Goal: Information Seeking & Learning: Compare options

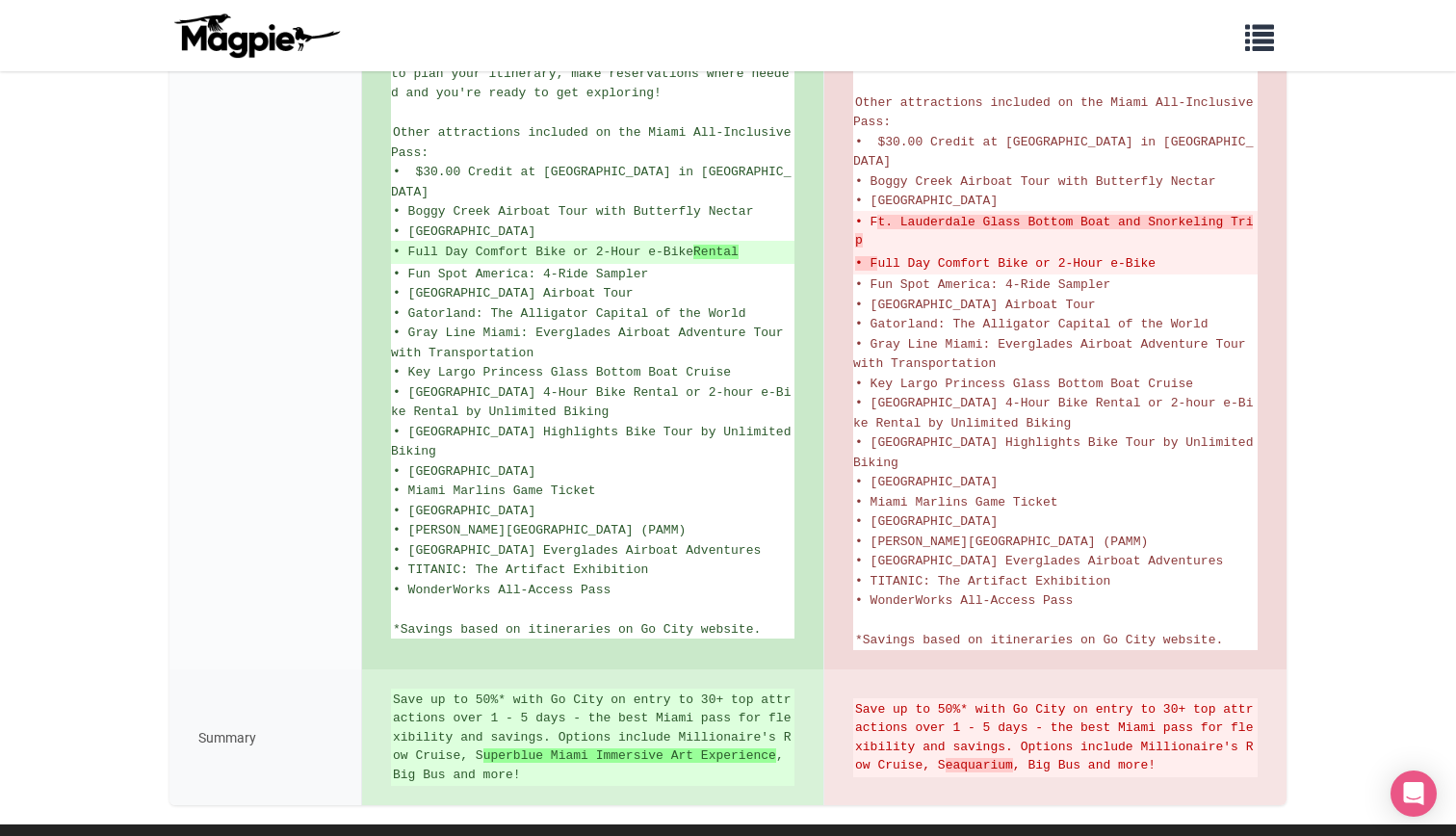
scroll to position [1091, 0]
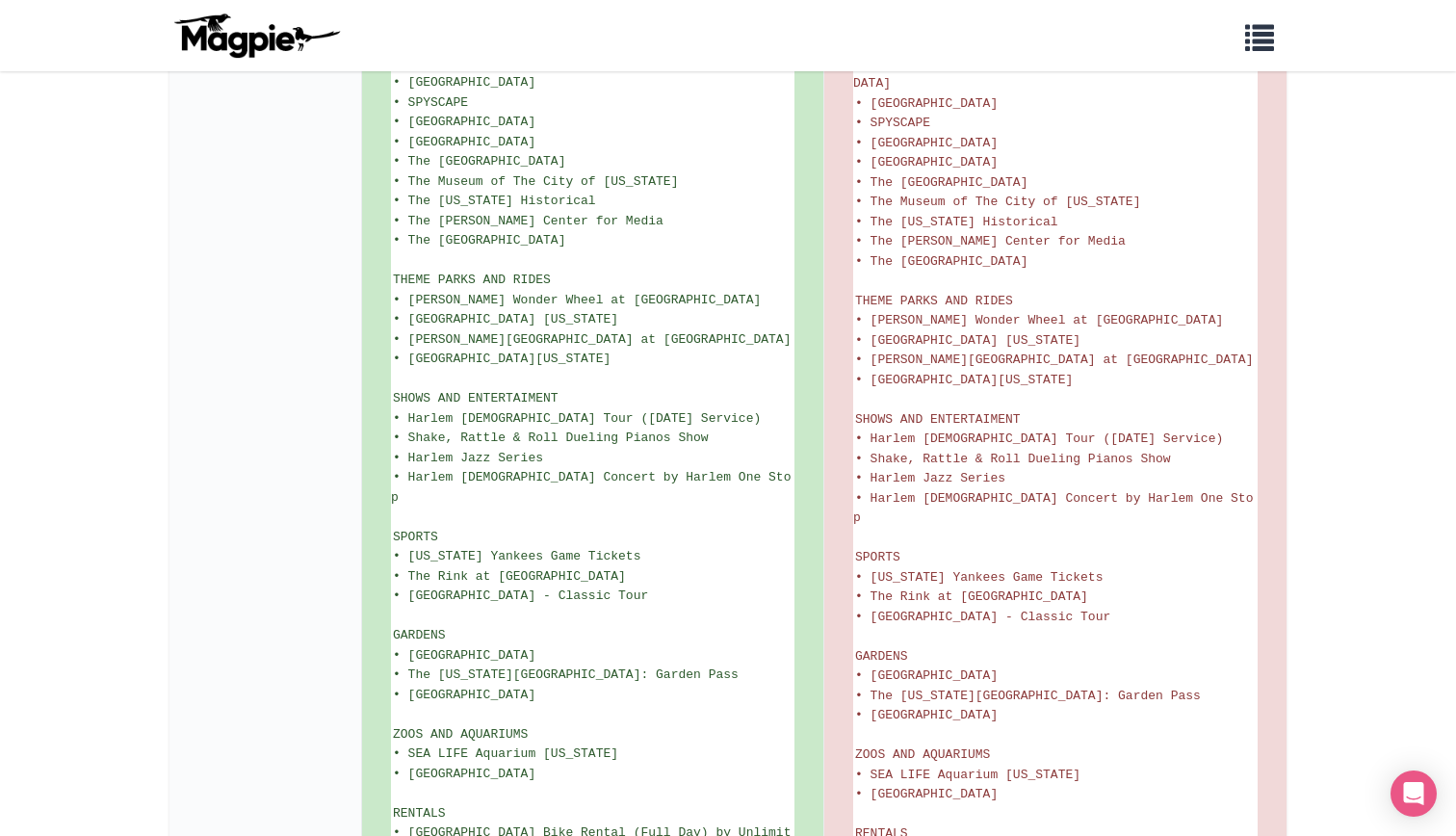
scroll to position [2985, 0]
